Goal: Transaction & Acquisition: Purchase product/service

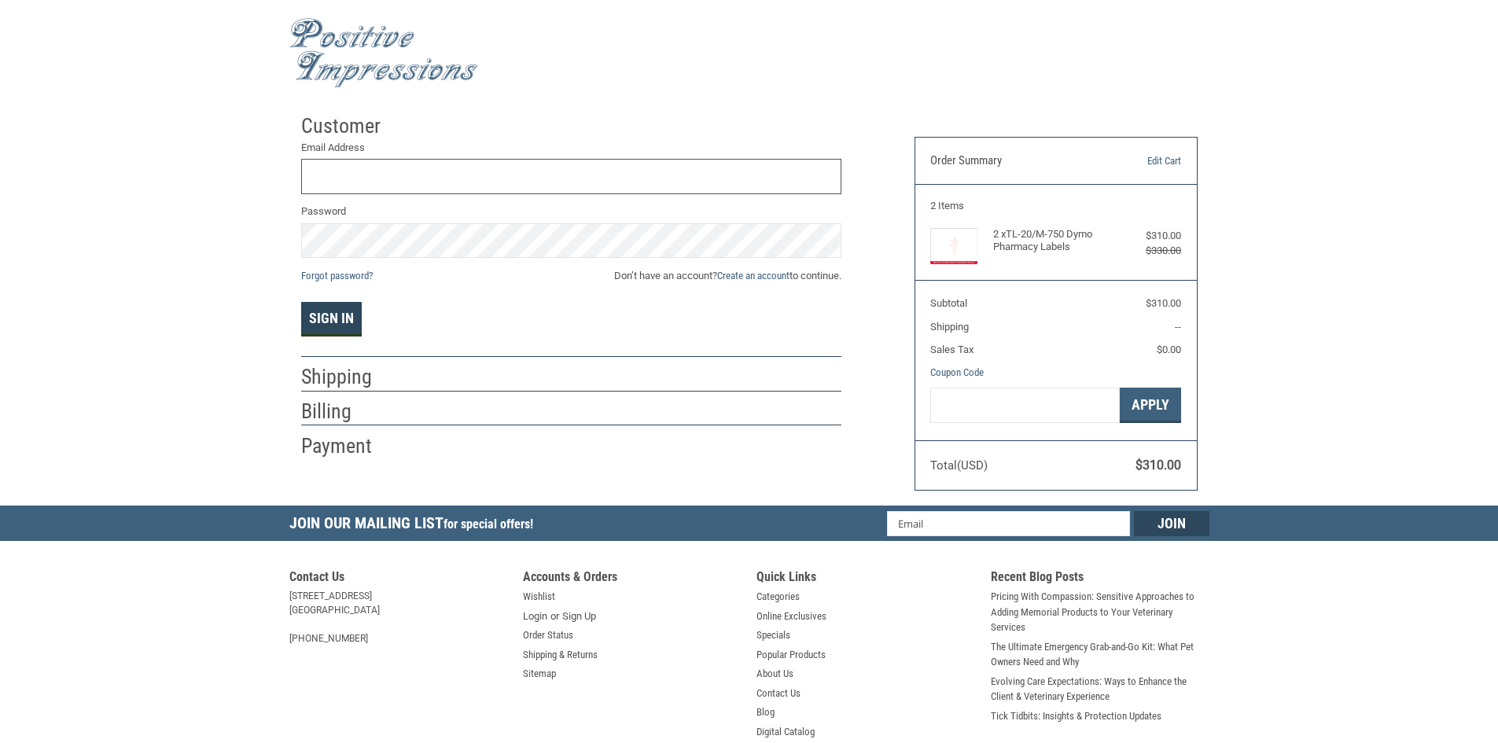
type input "[EMAIL_ADDRESS][DOMAIN_NAME]"
click at [341, 320] on button "Sign In" at bounding box center [331, 319] width 61 height 35
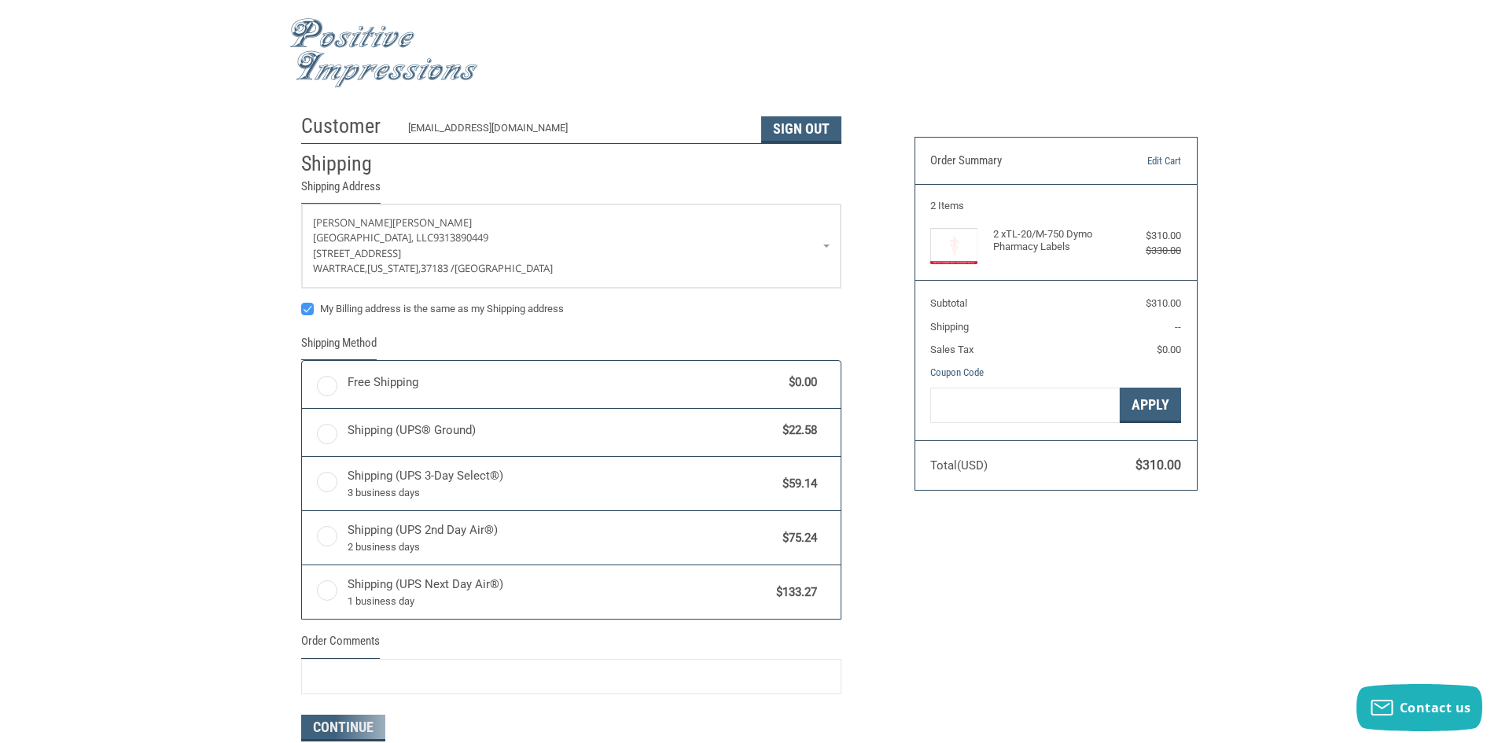
radio input "true"
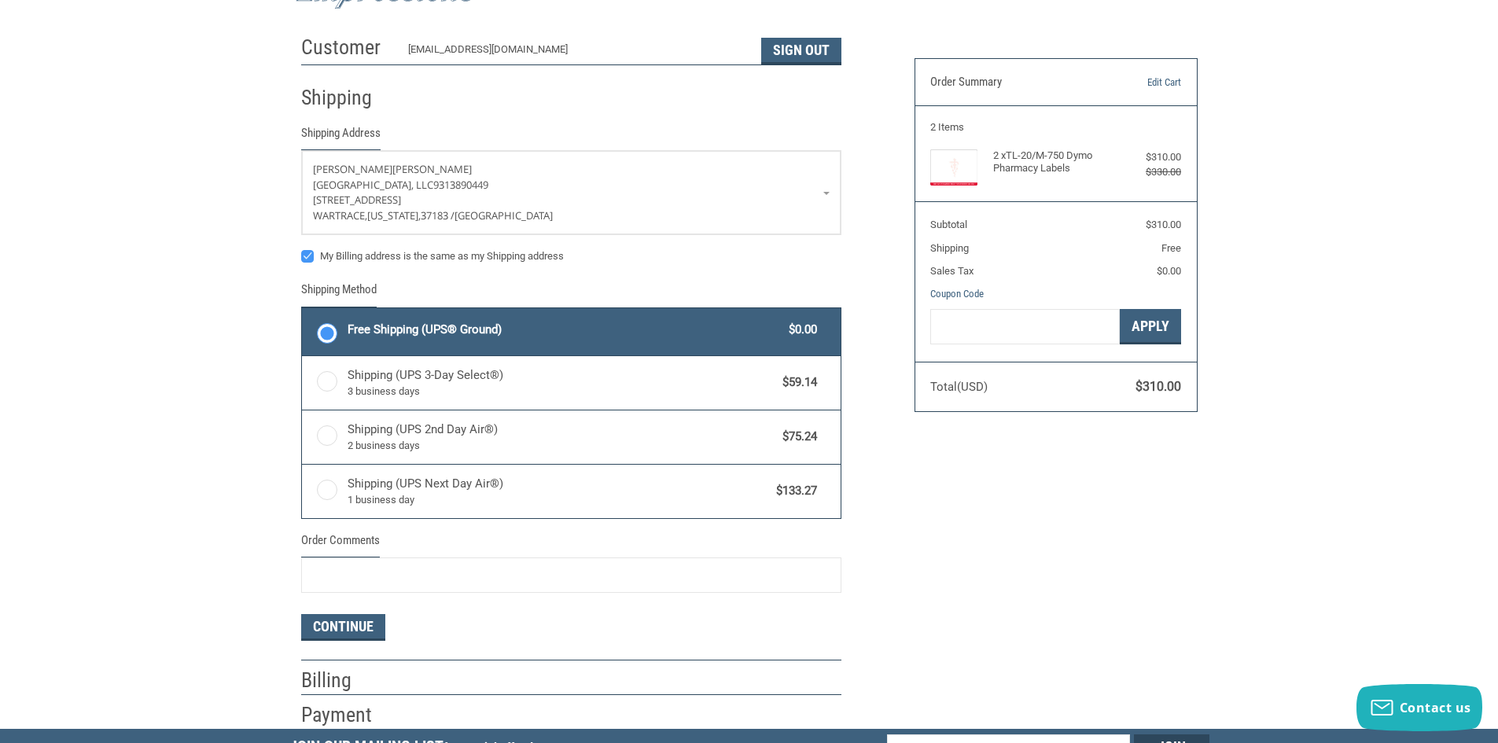
scroll to position [157, 0]
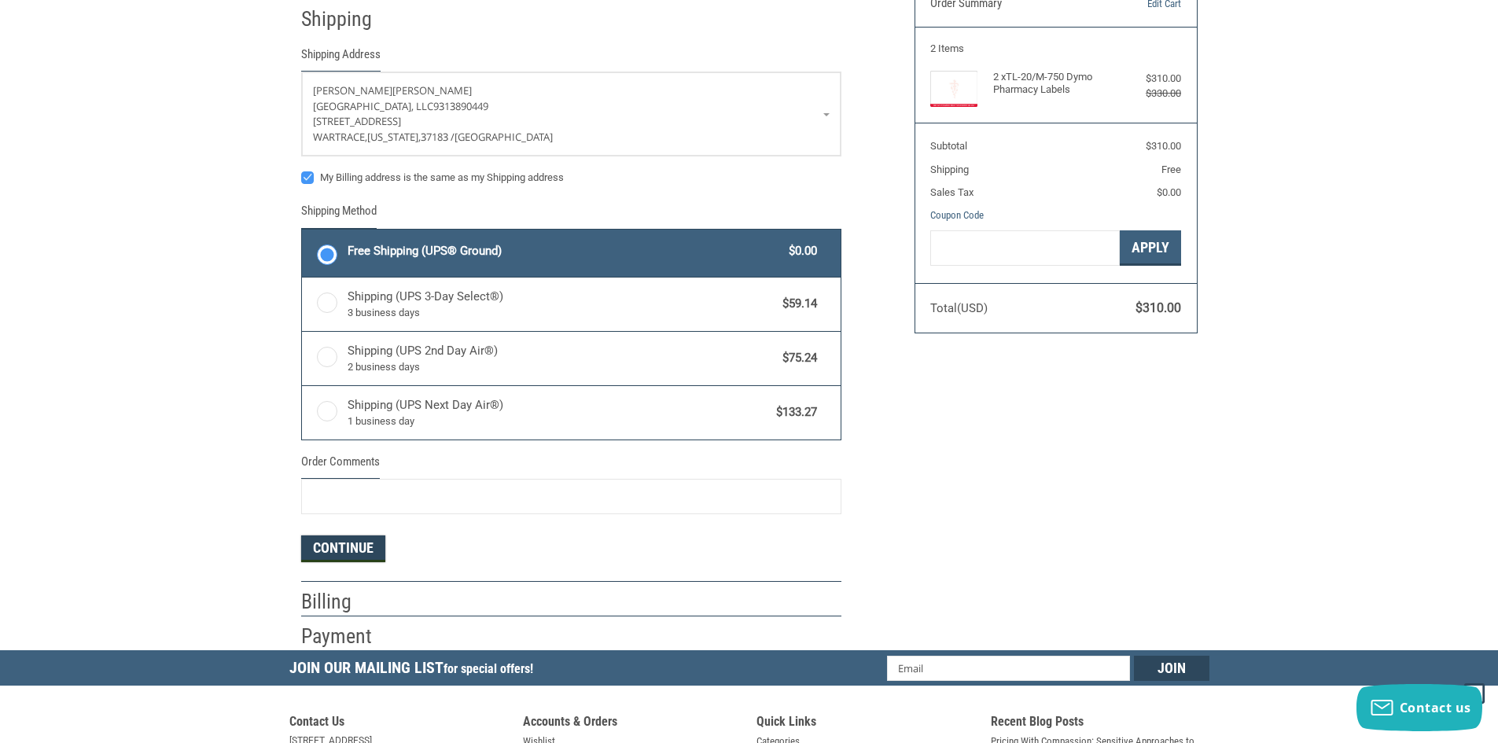
click at [333, 551] on button "Continue" at bounding box center [343, 549] width 84 height 27
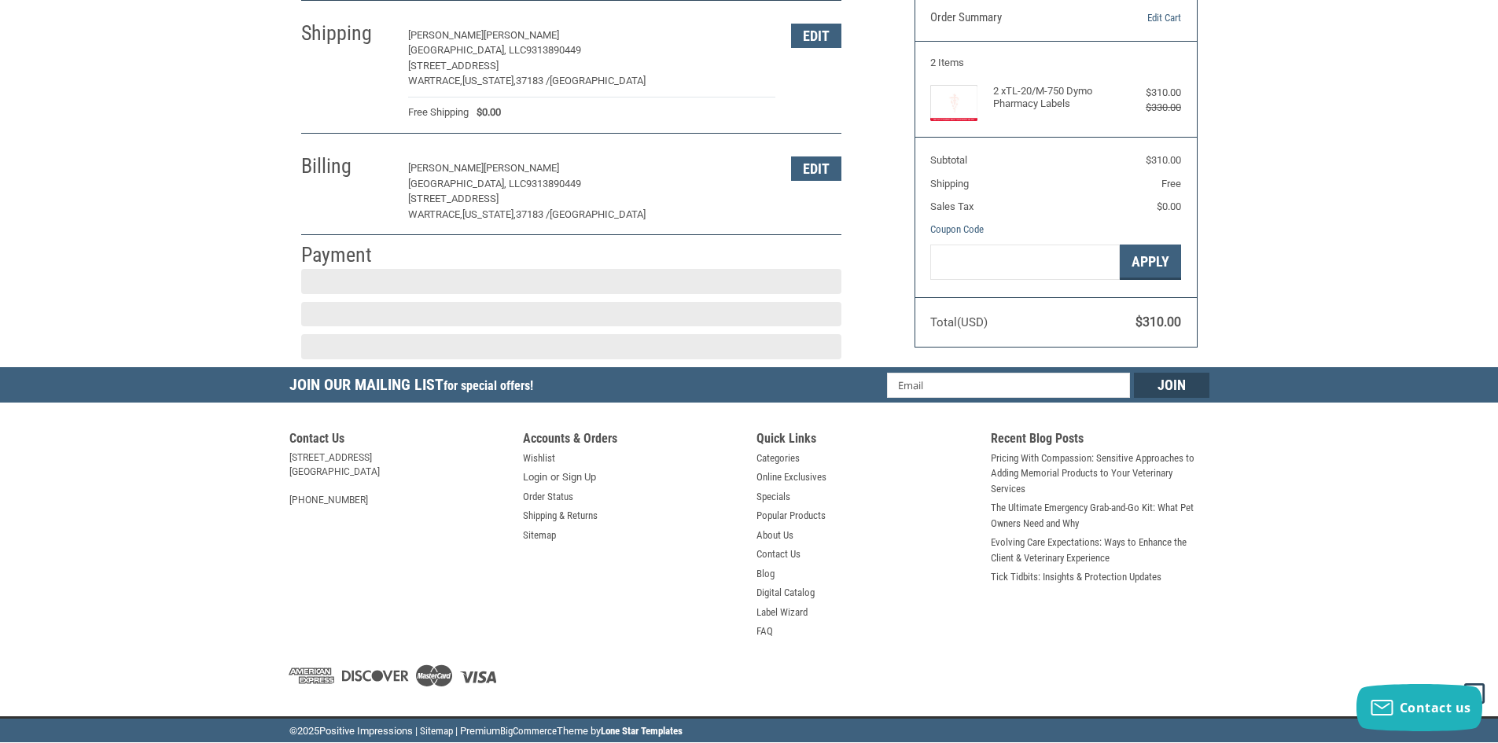
scroll to position [160, 0]
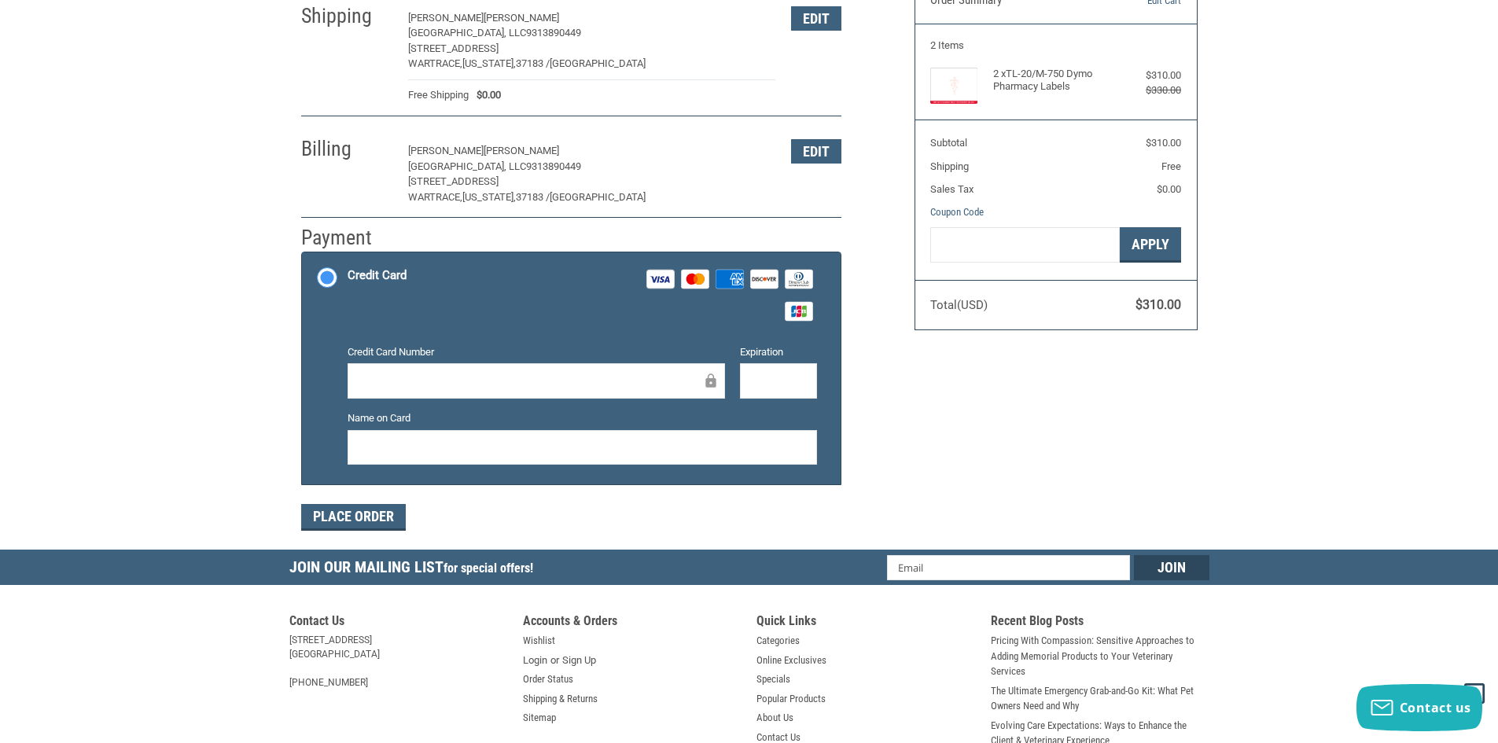
click at [785, 168] on div "Billing [PERSON_NAME] [GEOGRAPHIC_DATA], LLC 9313890449 [STREET_ADDRESS][US_STA…" at bounding box center [571, 170] width 540 height 95
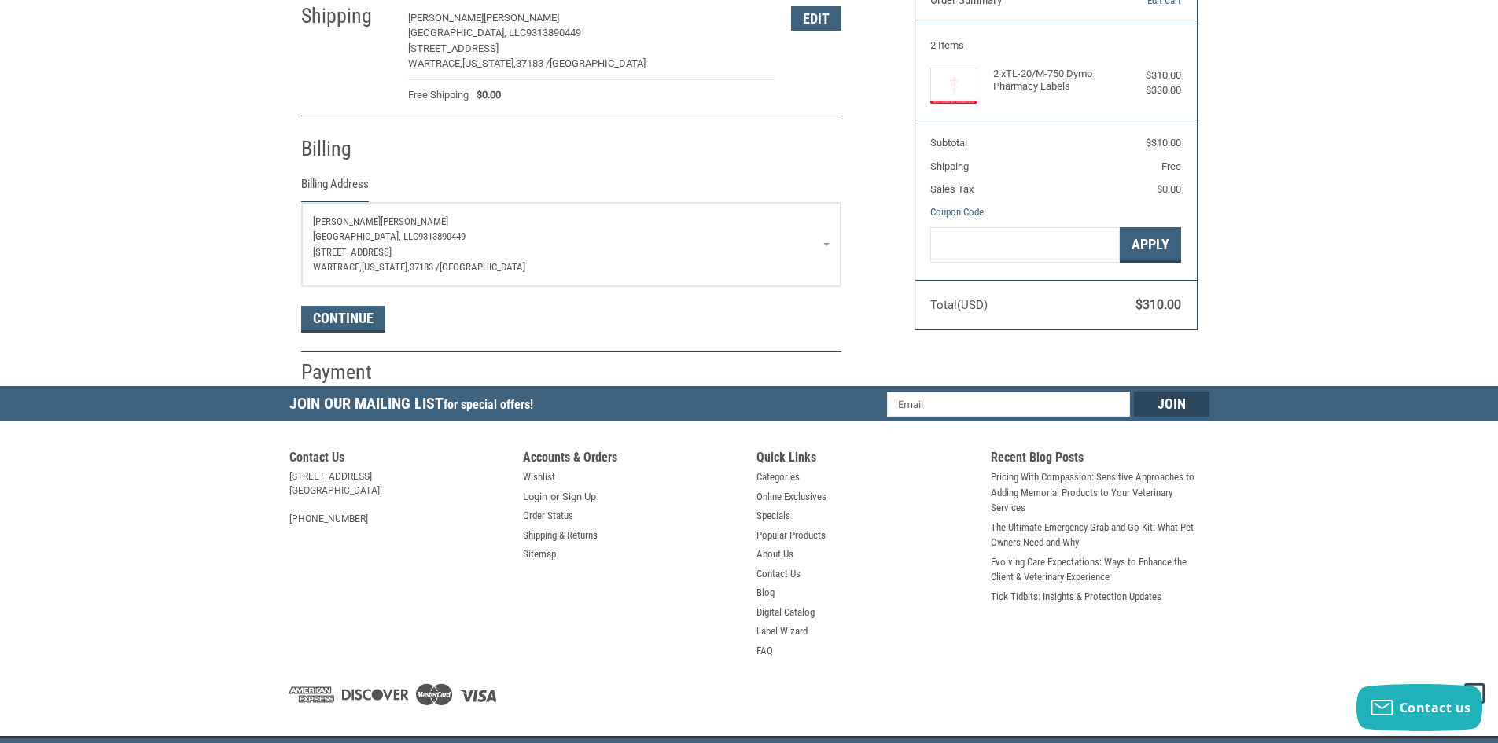
scroll to position [181, 0]
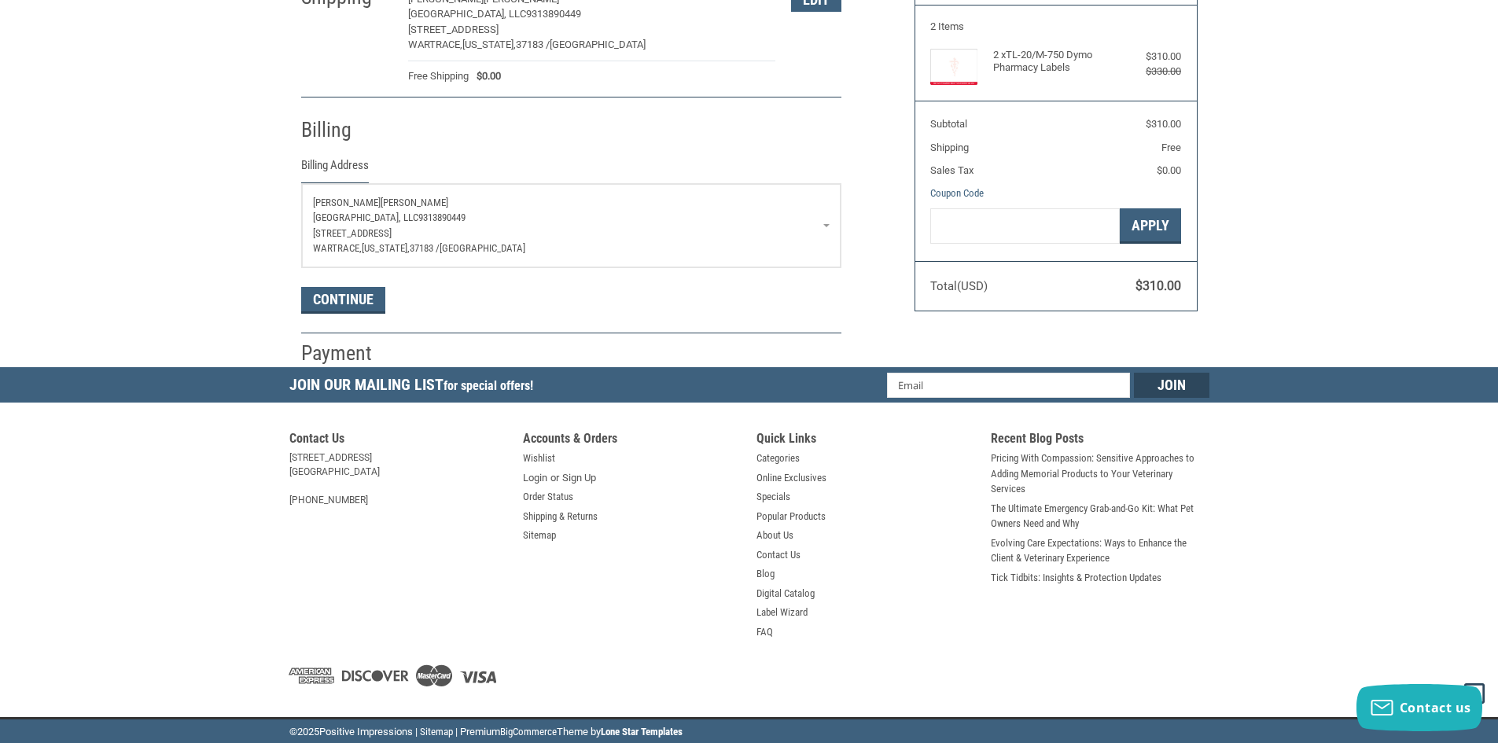
click at [825, 223] on link "[PERSON_NAME] [GEOGRAPHIC_DATA], LLC 9313890449 [STREET_ADDRESS][US_STATE]" at bounding box center [571, 225] width 539 height 83
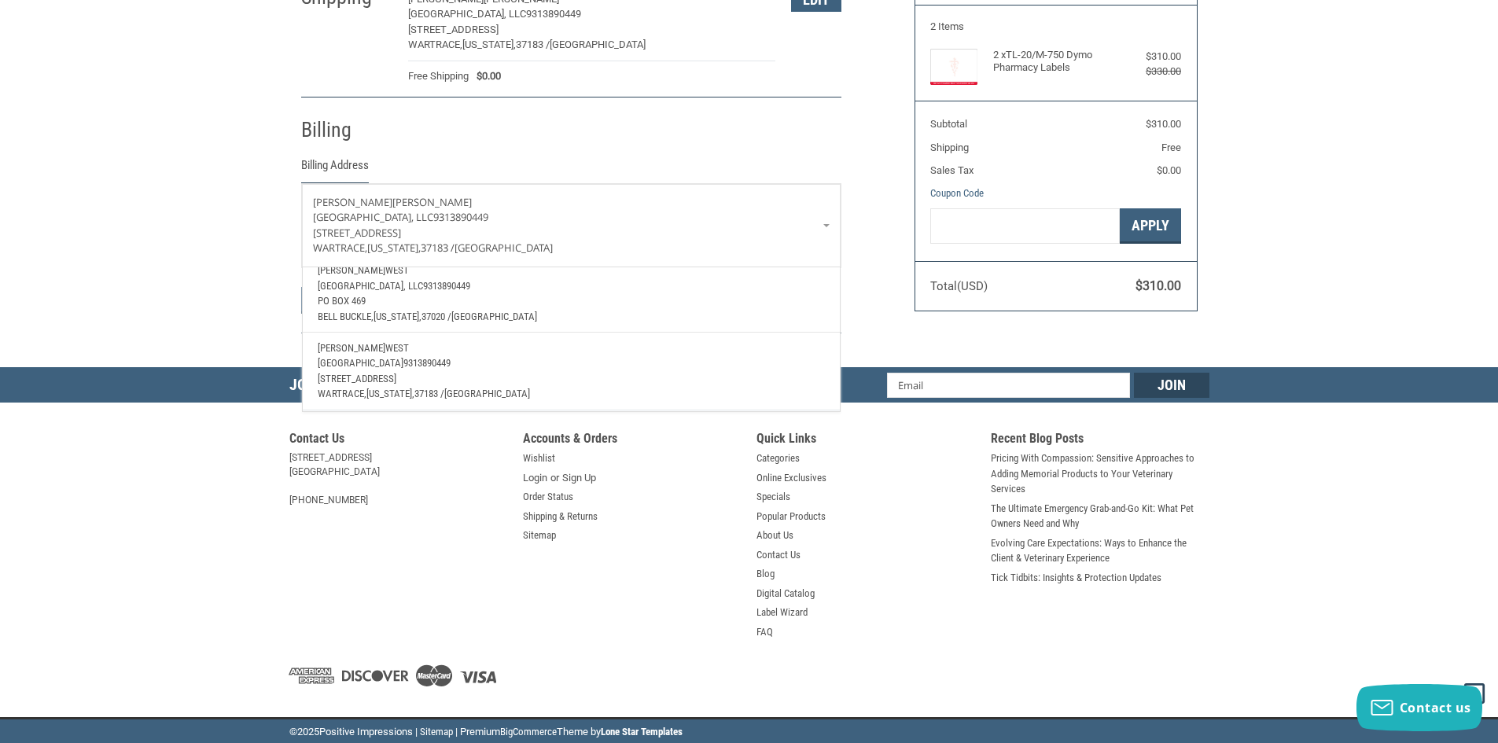
scroll to position [157, 0]
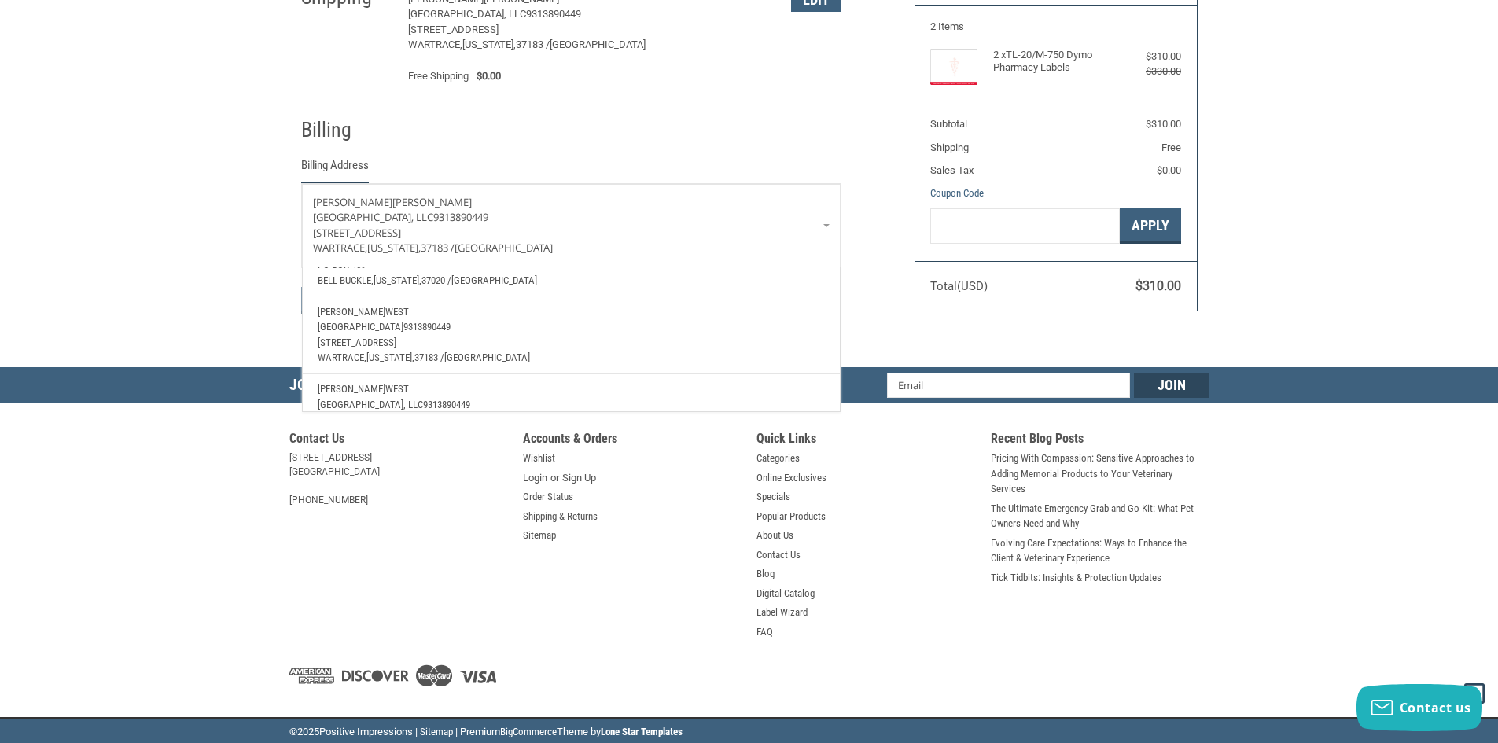
click at [403, 322] on span "[GEOGRAPHIC_DATA]" at bounding box center [361, 327] width 86 height 12
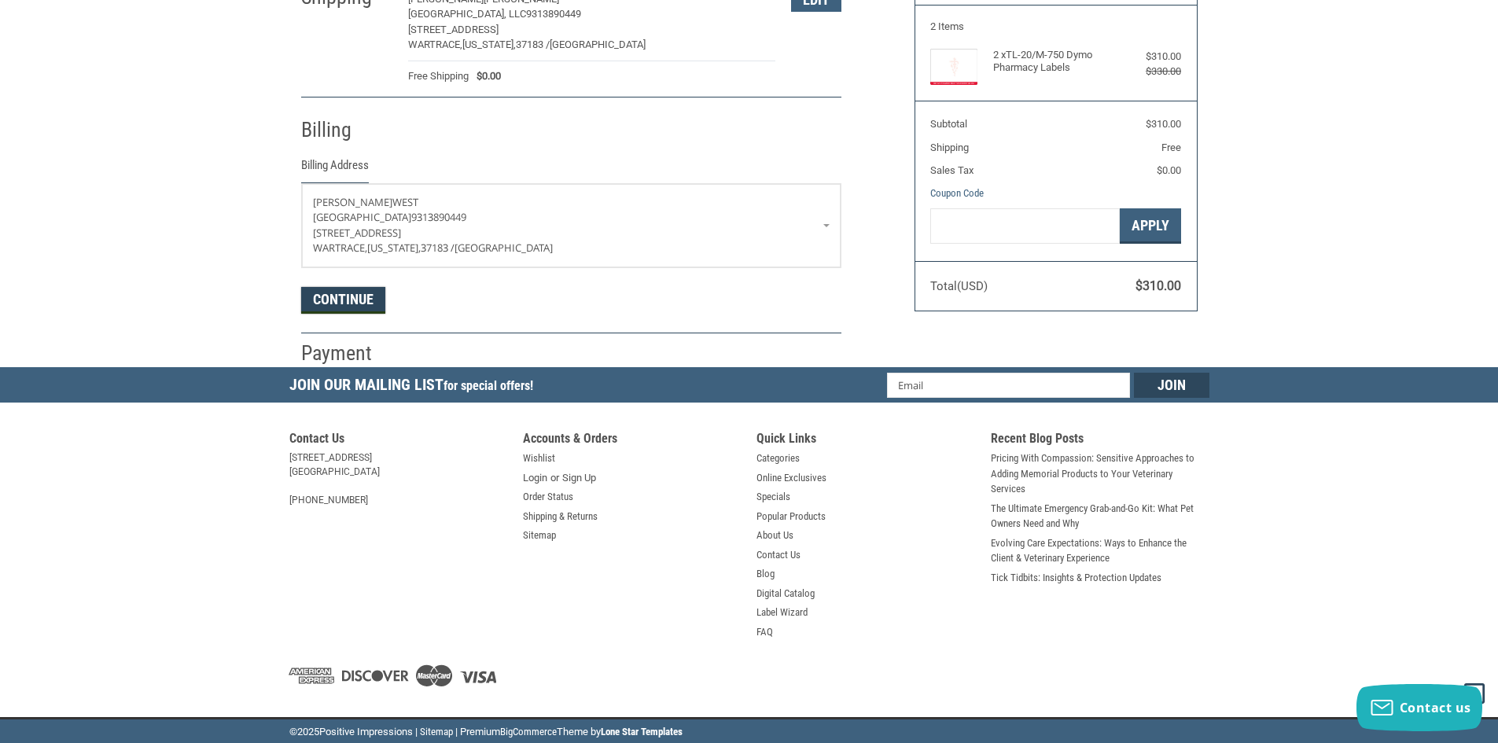
click at [326, 306] on button "Continue" at bounding box center [343, 300] width 84 height 27
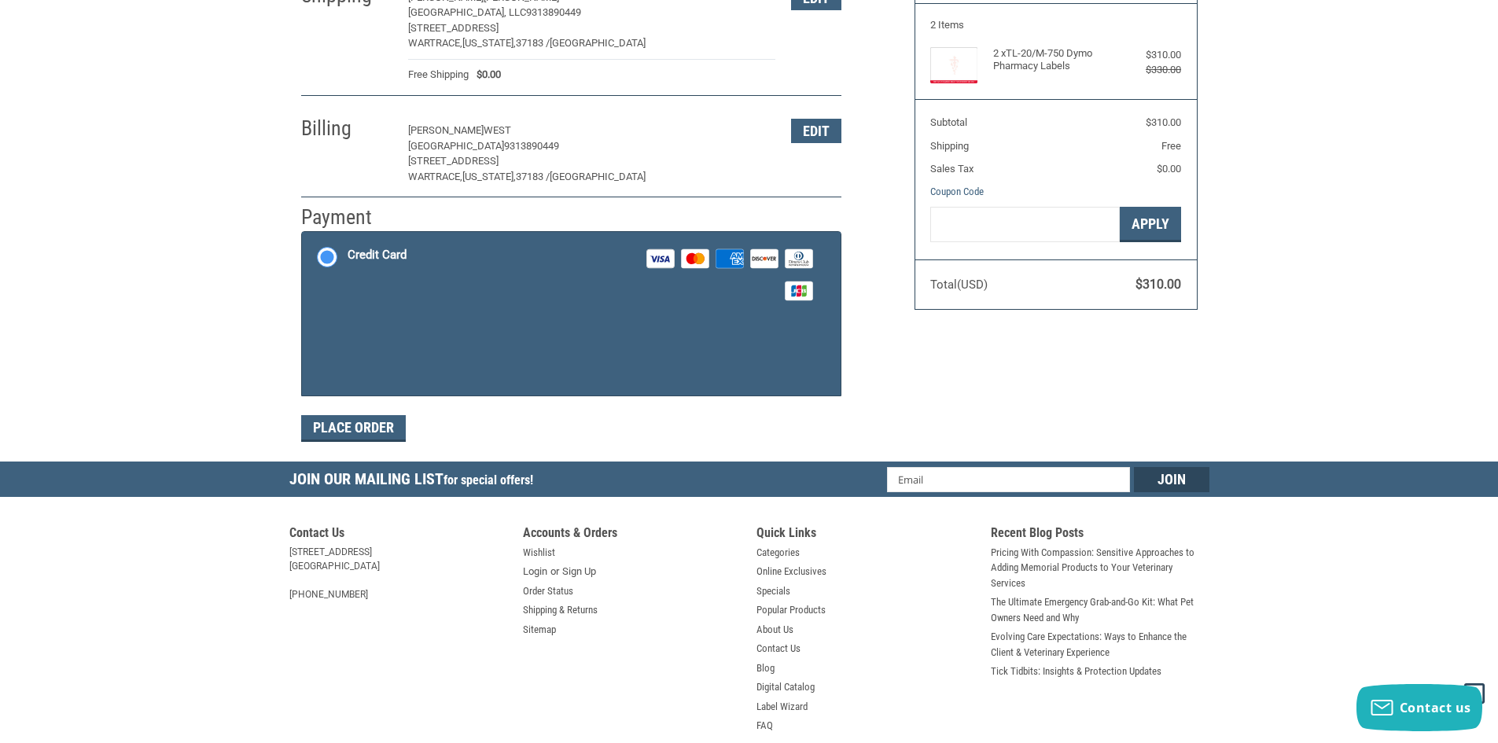
scroll to position [230, 0]
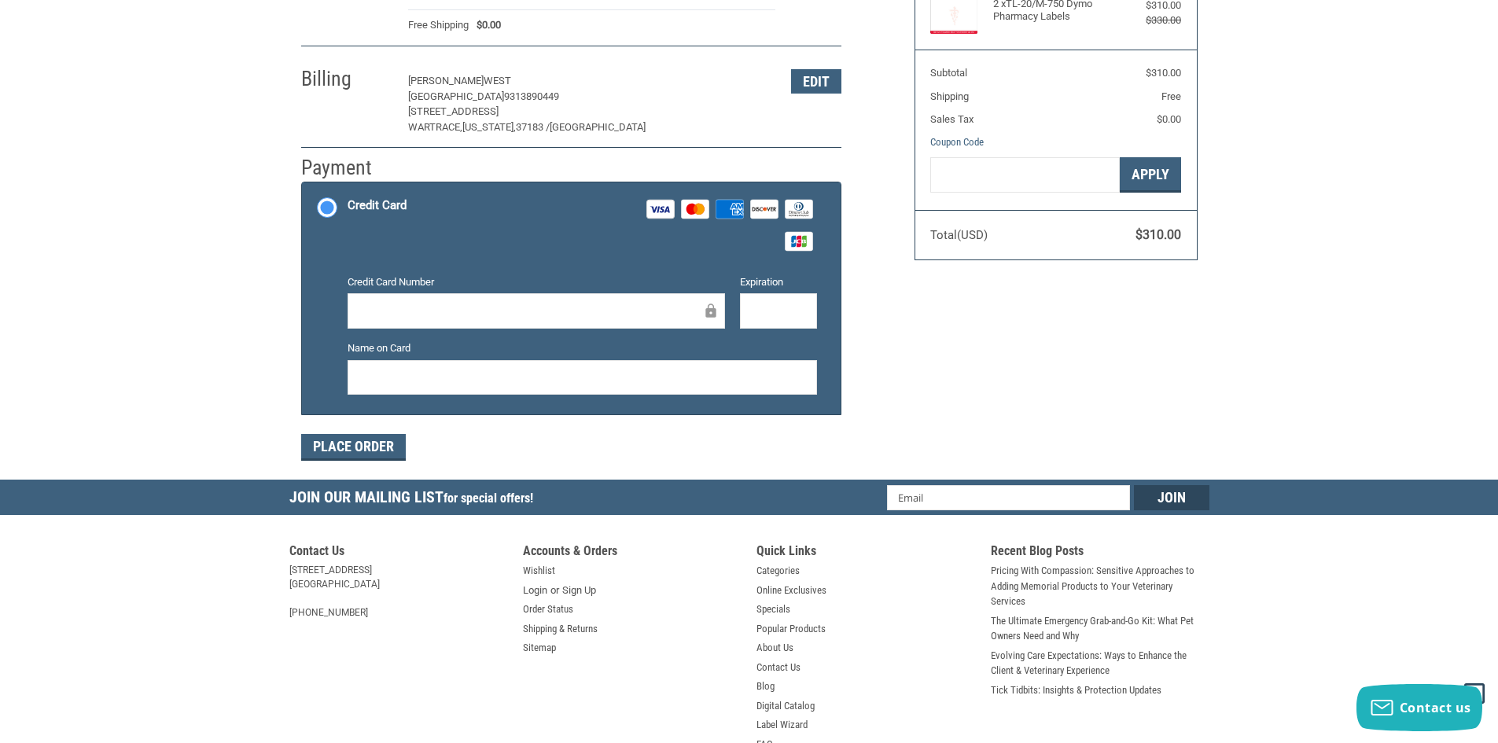
click at [394, 300] on div at bounding box center [537, 310] width 378 height 35
click at [576, 386] on iframe at bounding box center [583, 377] width 448 height 18
click at [354, 448] on button "Place Order" at bounding box center [353, 447] width 105 height 27
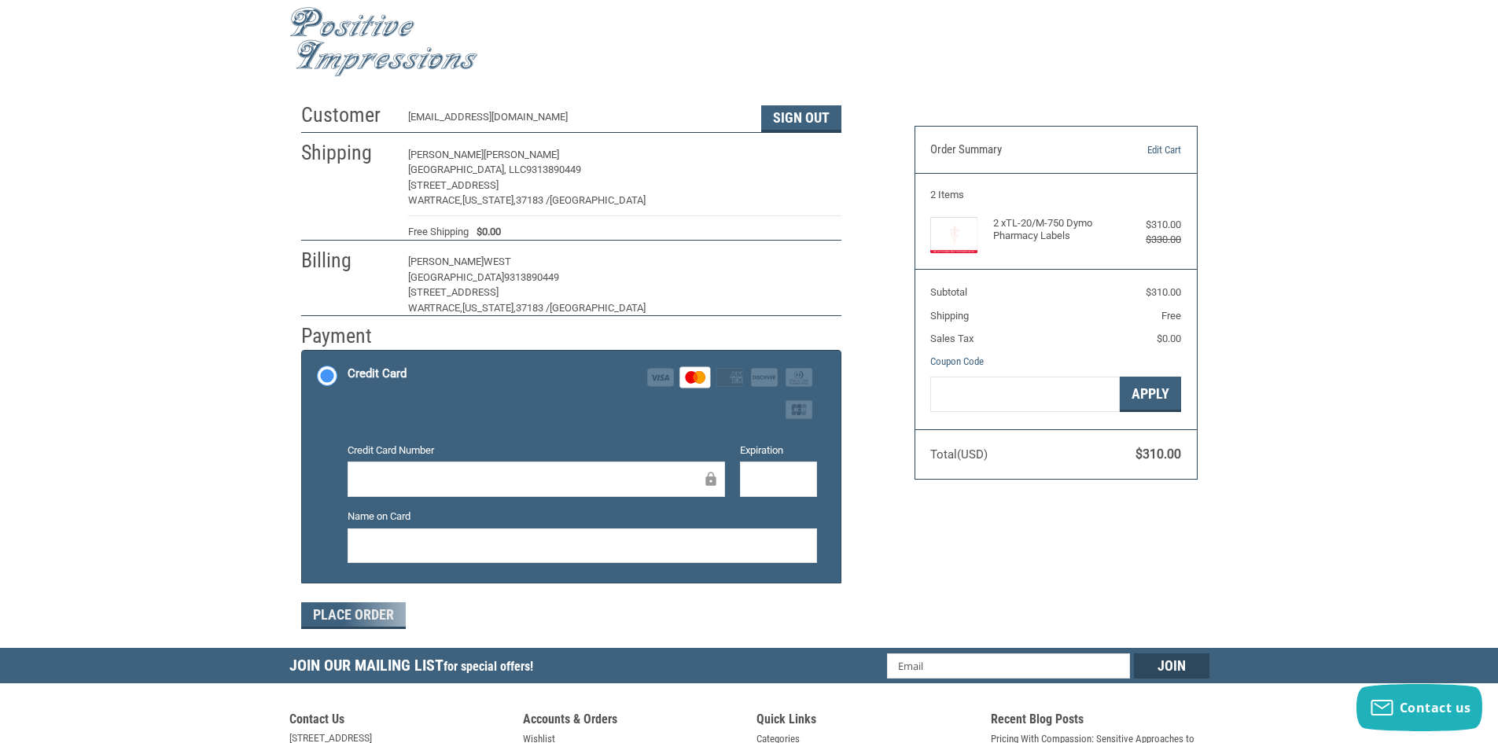
scroll to position [0, 0]
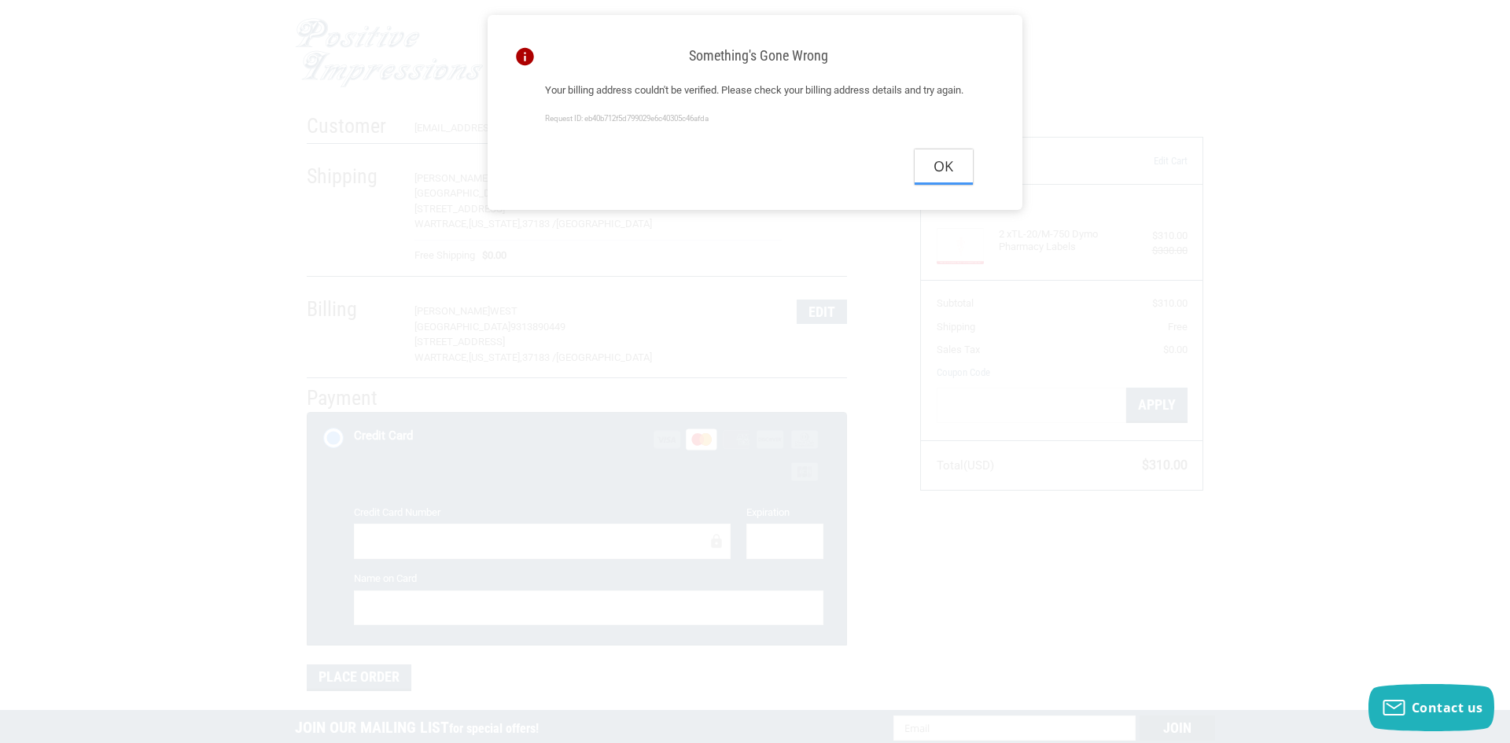
click at [924, 185] on button "Ok" at bounding box center [944, 166] width 58 height 35
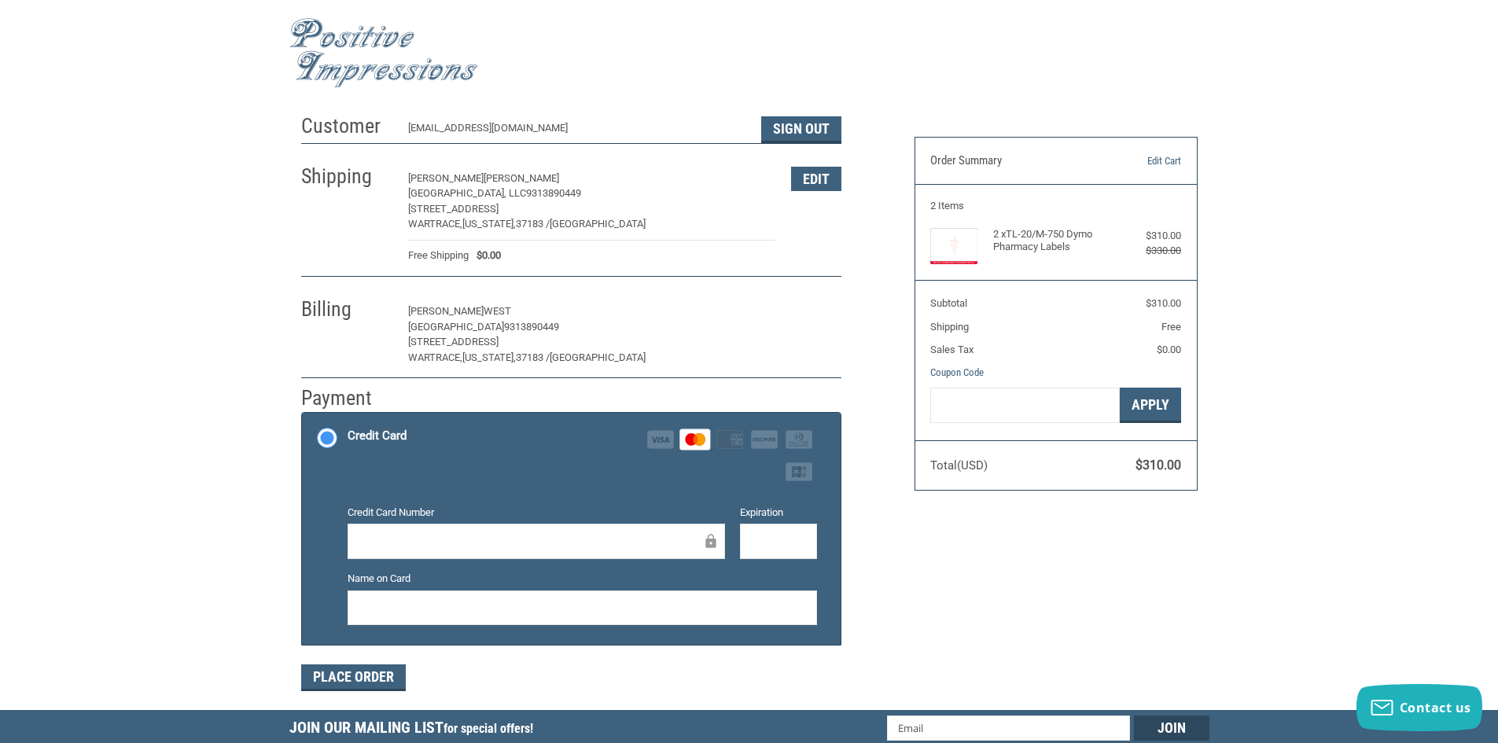
click at [801, 319] on button "Edit" at bounding box center [816, 312] width 50 height 24
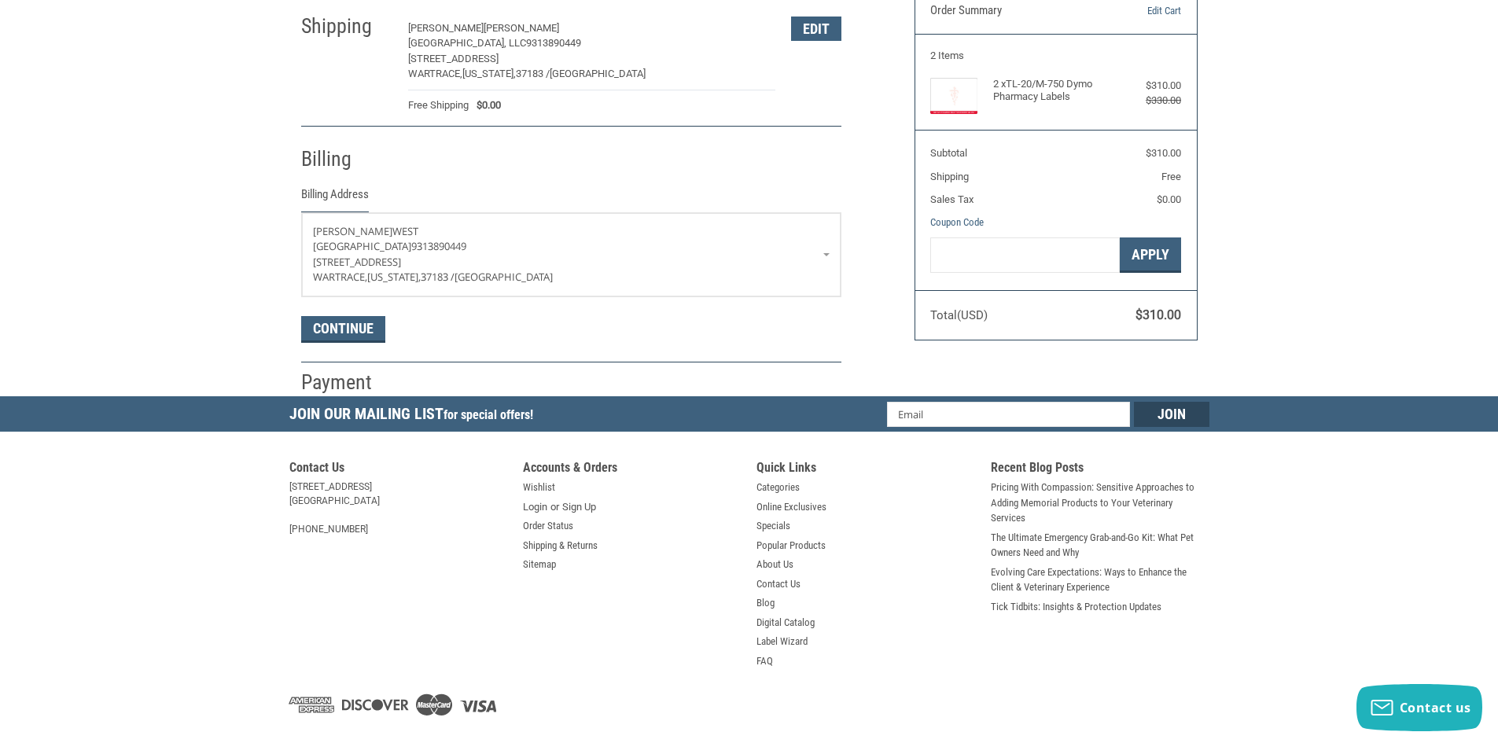
scroll to position [181, 0]
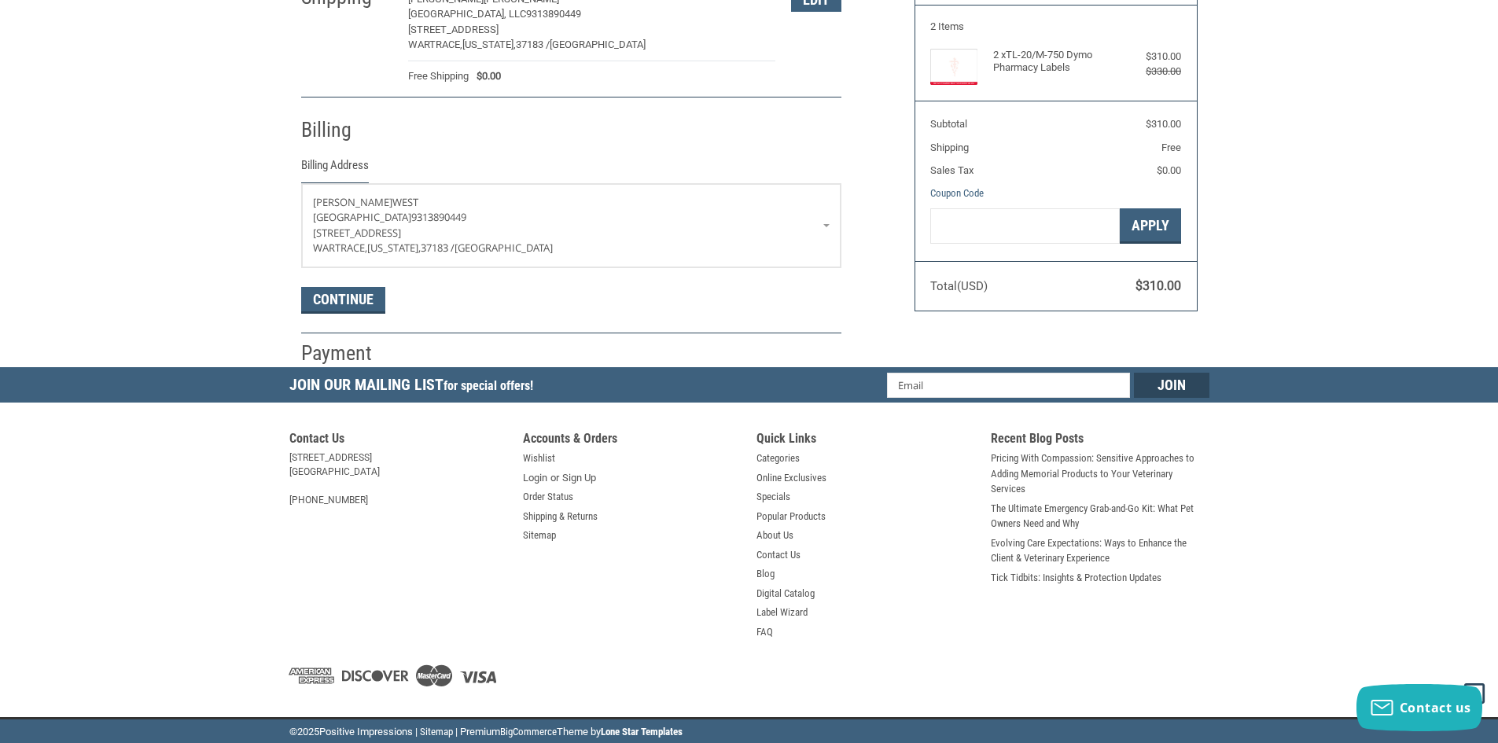
click at [842, 233] on div "Customer [EMAIL_ADDRESS][DOMAIN_NAME] Sign Out Shipping [PERSON_NAME] [GEOGRAPH…" at bounding box center [595, 147] width 613 height 440
click at [827, 224] on link "[PERSON_NAME][GEOGRAPHIC_DATA] 9313890449 [STREET_ADDRESS][US_STATE]" at bounding box center [571, 225] width 539 height 83
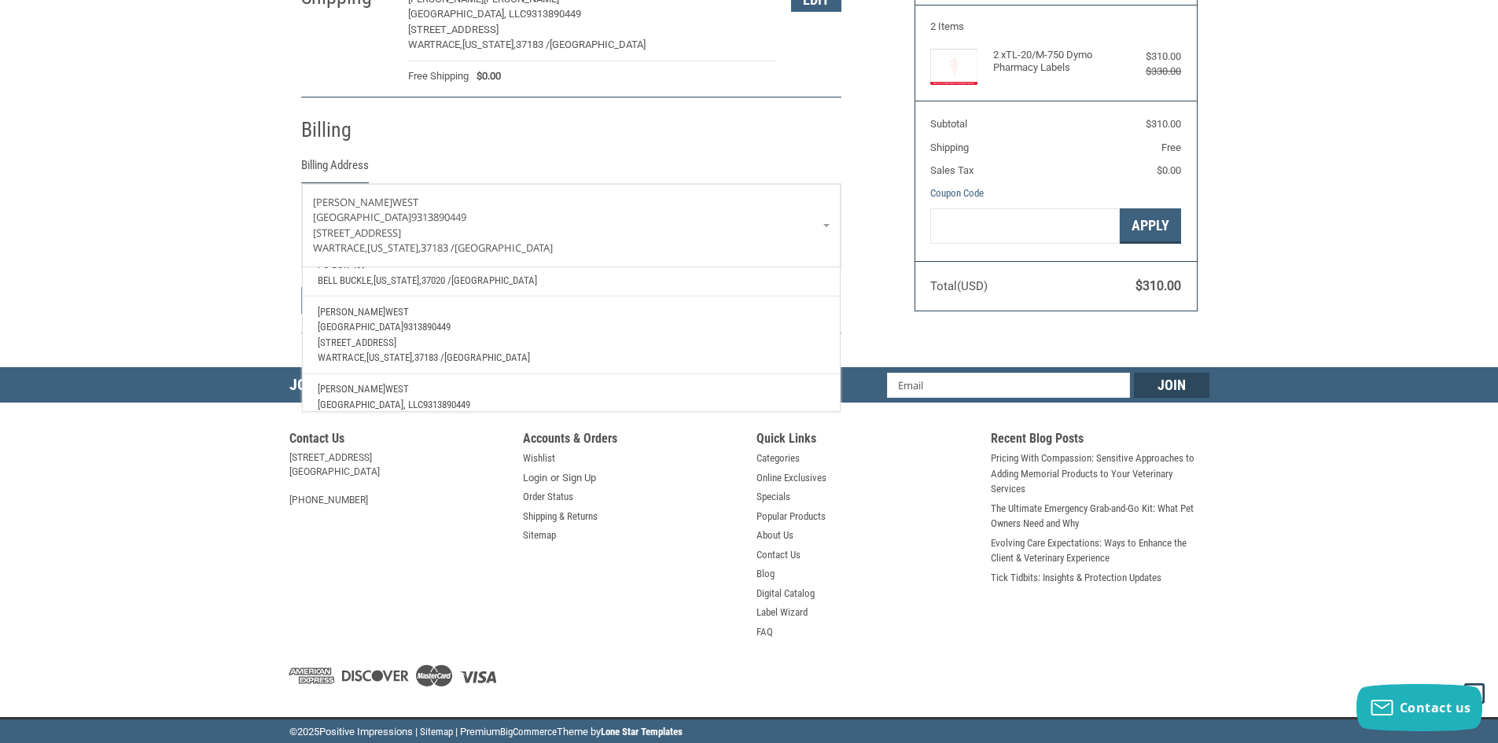
scroll to position [79, 0]
click at [506, 337] on p "PO Box 469" at bounding box center [571, 344] width 506 height 16
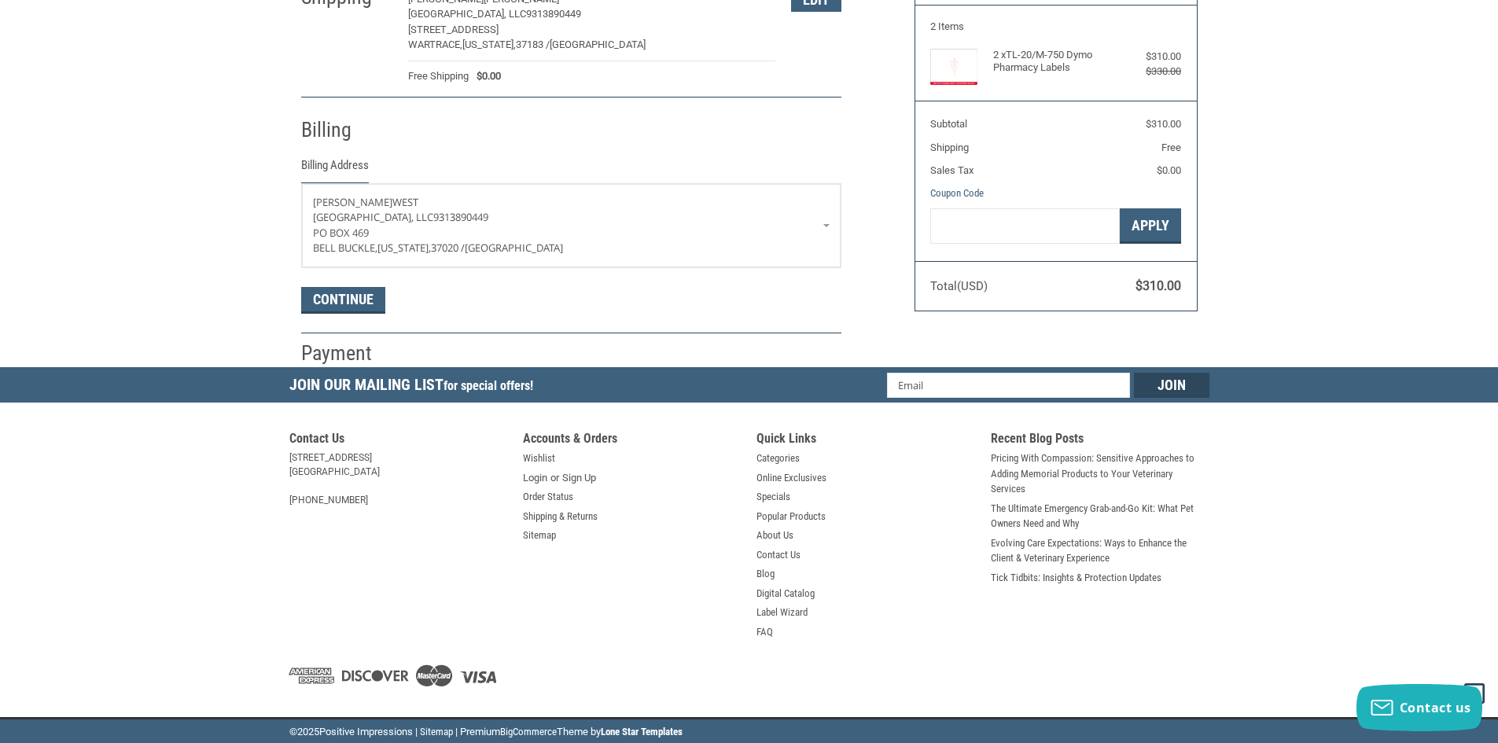
click at [337, 322] on li "Billing Billing Address [PERSON_NAME][GEOGRAPHIC_DATA], LLC 9313890449 [STREET_…" at bounding box center [571, 216] width 540 height 236
click at [350, 307] on button "Continue" at bounding box center [343, 300] width 84 height 27
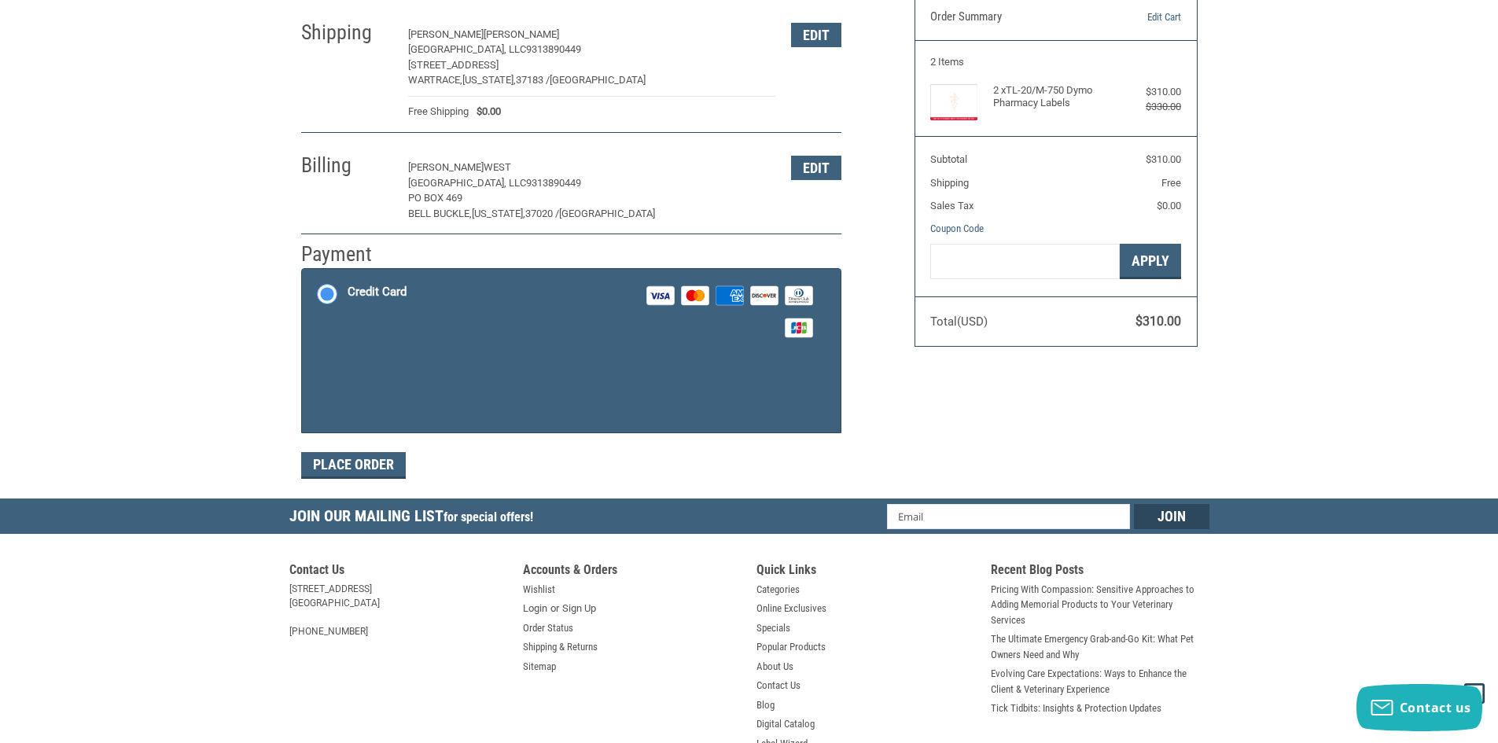
scroll to position [181, 0]
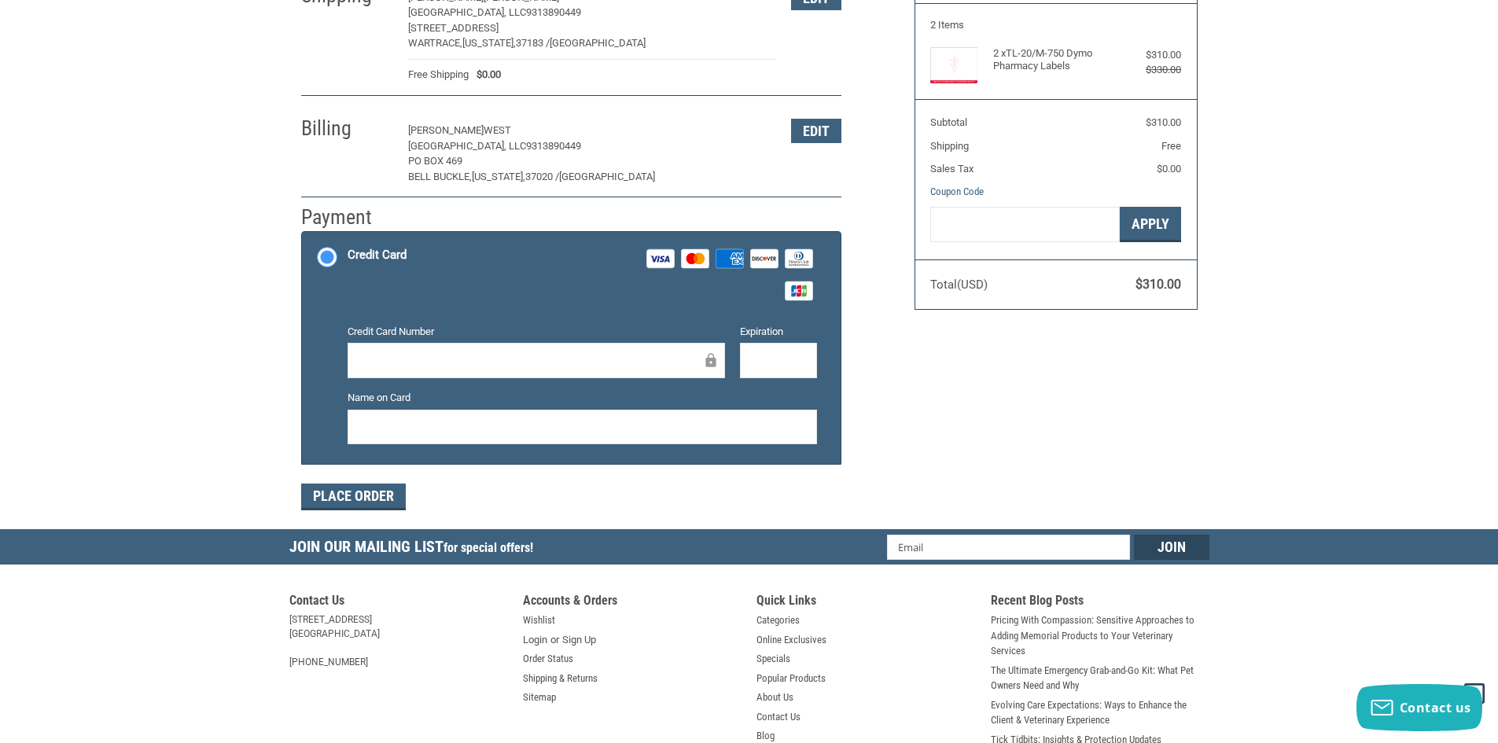
click at [427, 348] on div at bounding box center [537, 360] width 378 height 35
click at [506, 442] on div at bounding box center [583, 427] width 470 height 35
click at [343, 495] on button "Place Order" at bounding box center [353, 497] width 105 height 27
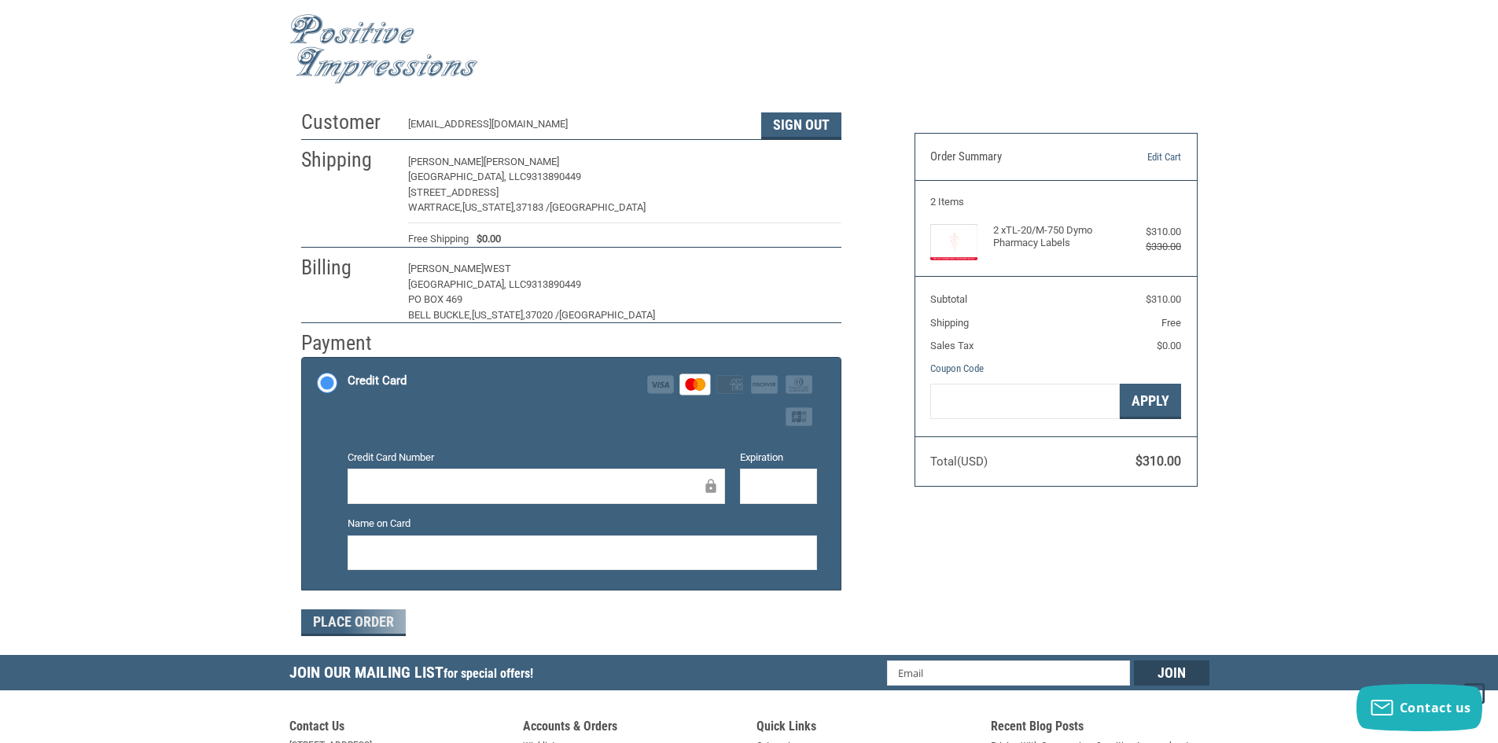
scroll to position [0, 0]
